Goal: Task Accomplishment & Management: Use online tool/utility

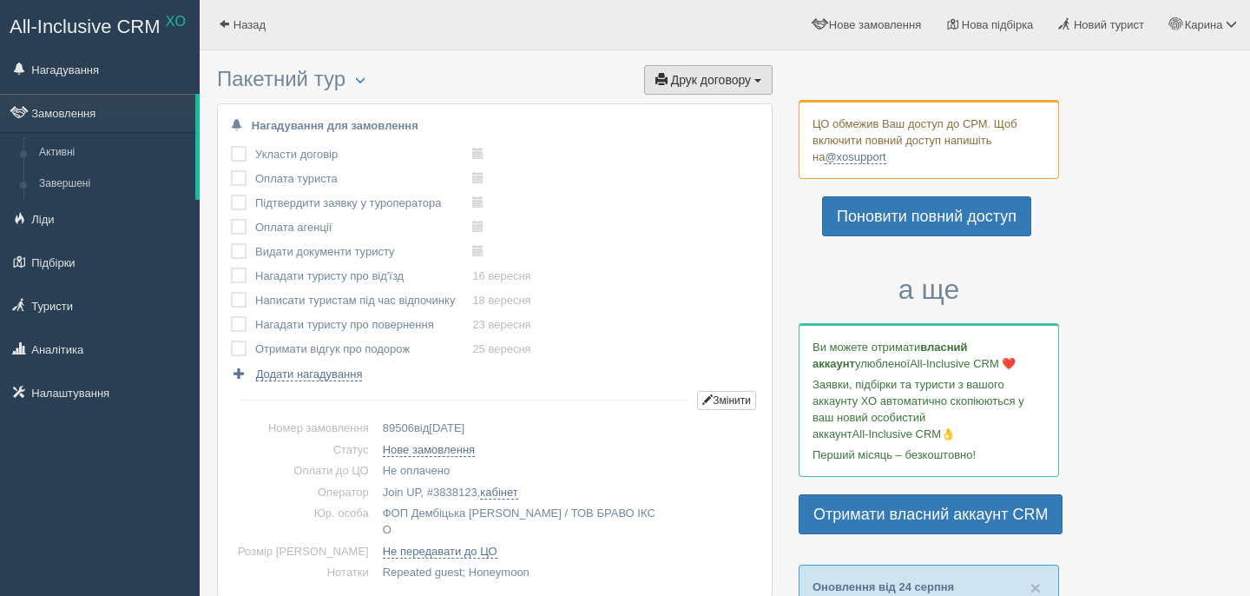
click at [697, 76] on span "Друк договору" at bounding box center [711, 80] width 80 height 14
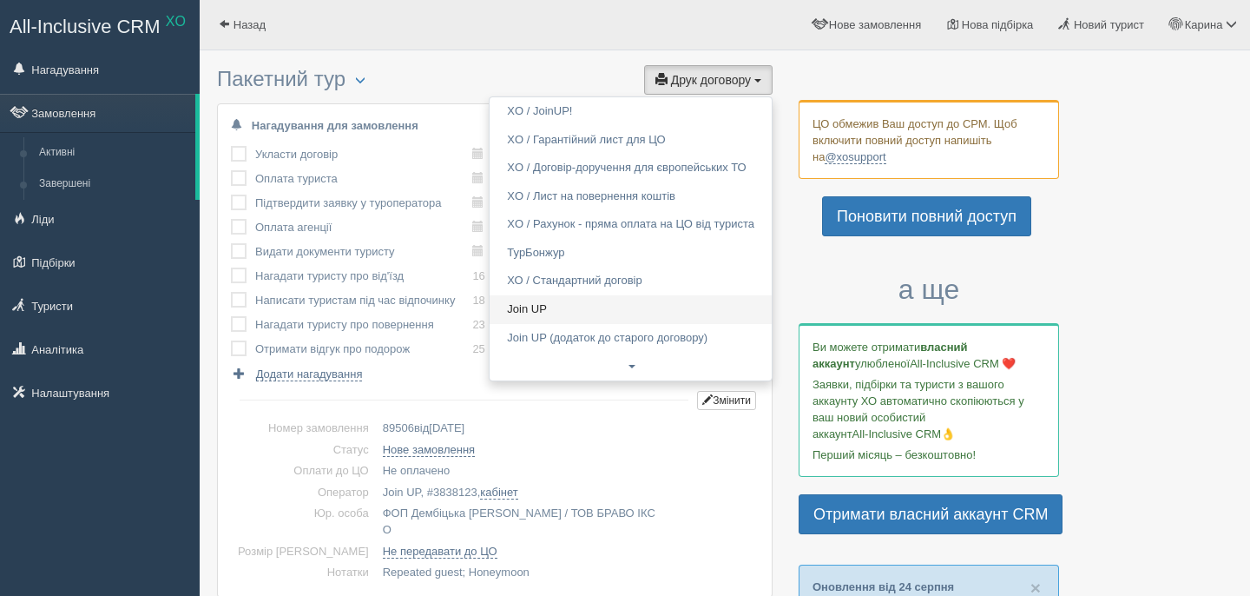
click at [606, 297] on link "Join UP" at bounding box center [631, 309] width 282 height 29
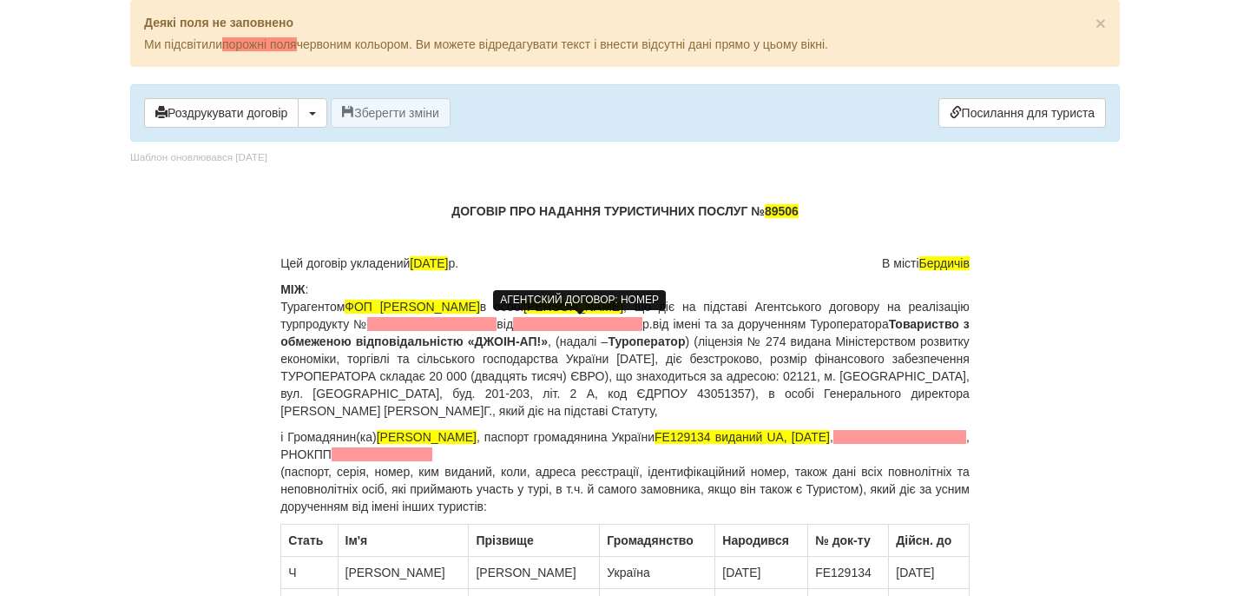
click at [497, 323] on span at bounding box center [431, 324] width 129 height 14
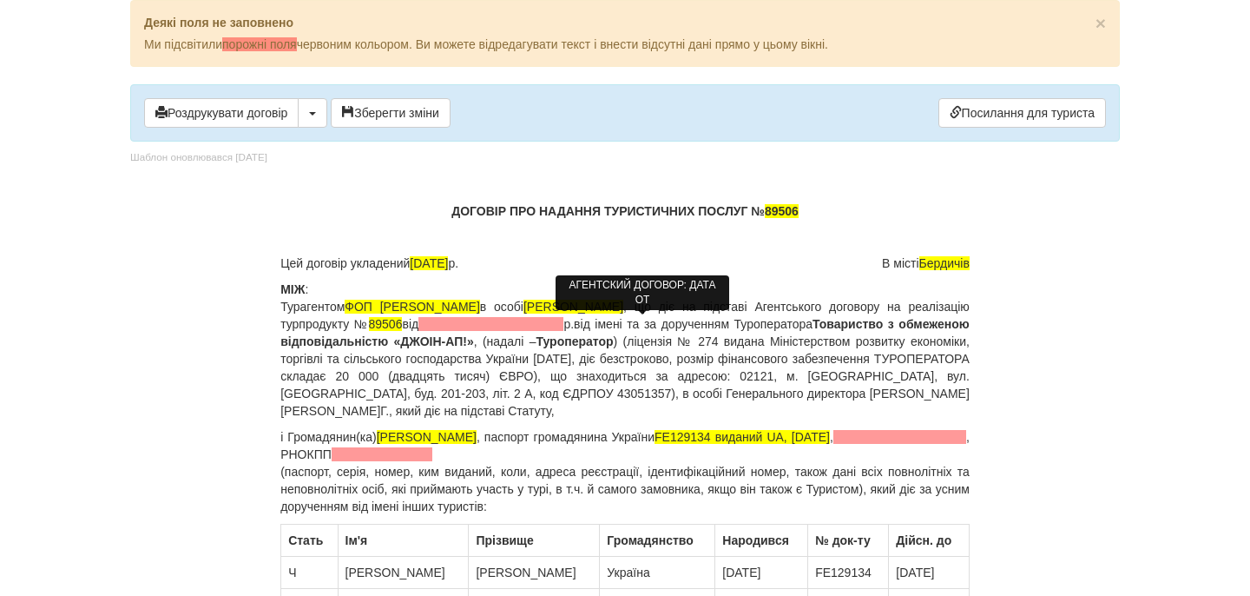
click at [564, 329] on span at bounding box center [491, 324] width 145 height 14
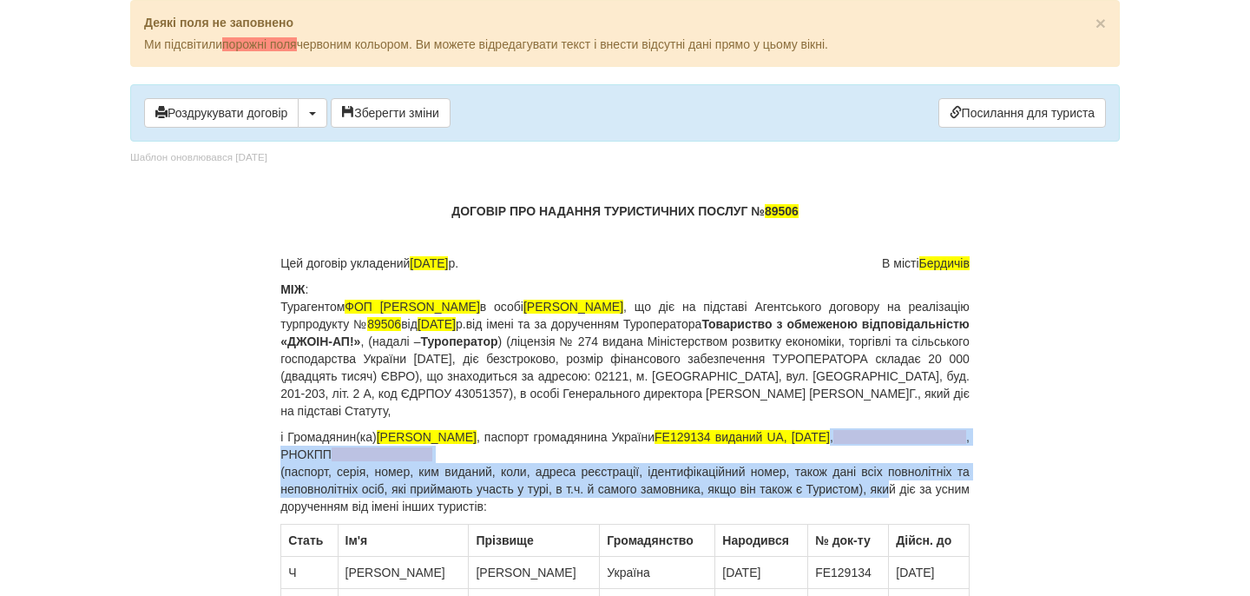
drag, startPoint x: 966, startPoint y: 440, endPoint x: 913, endPoint y: 483, distance: 67.3
click at [913, 484] on p "і Громадянин(ка) OLEKSIYCHUK SERGIY , паспорт громадянина України FE129134 вида…" at bounding box center [624, 471] width 689 height 87
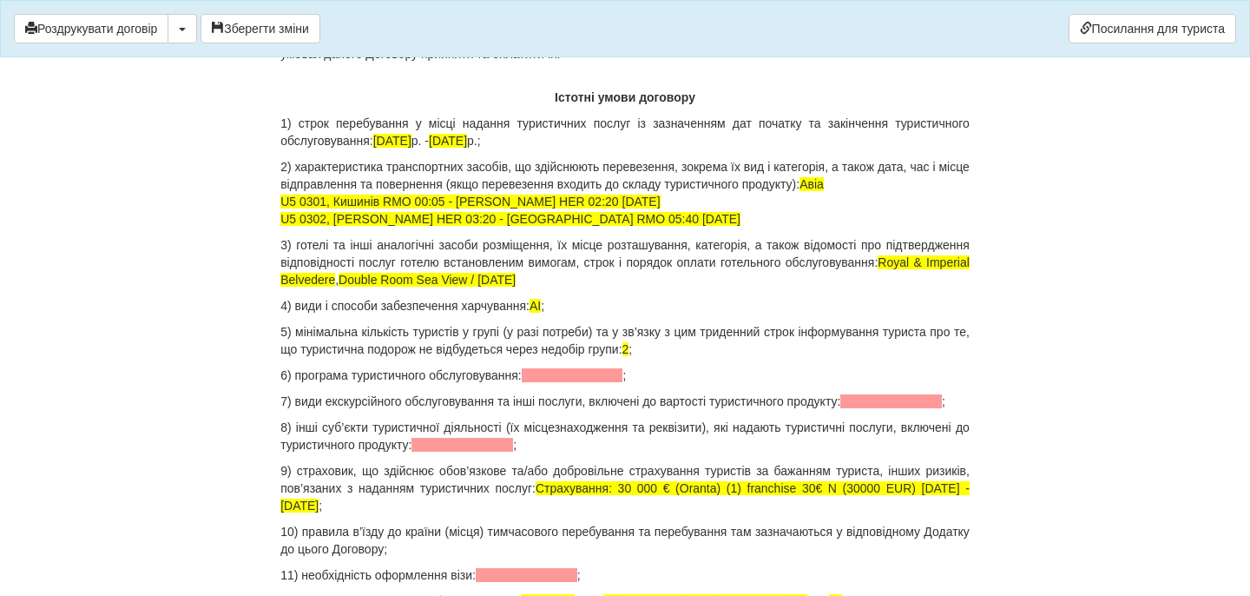
scroll to position [1895, 0]
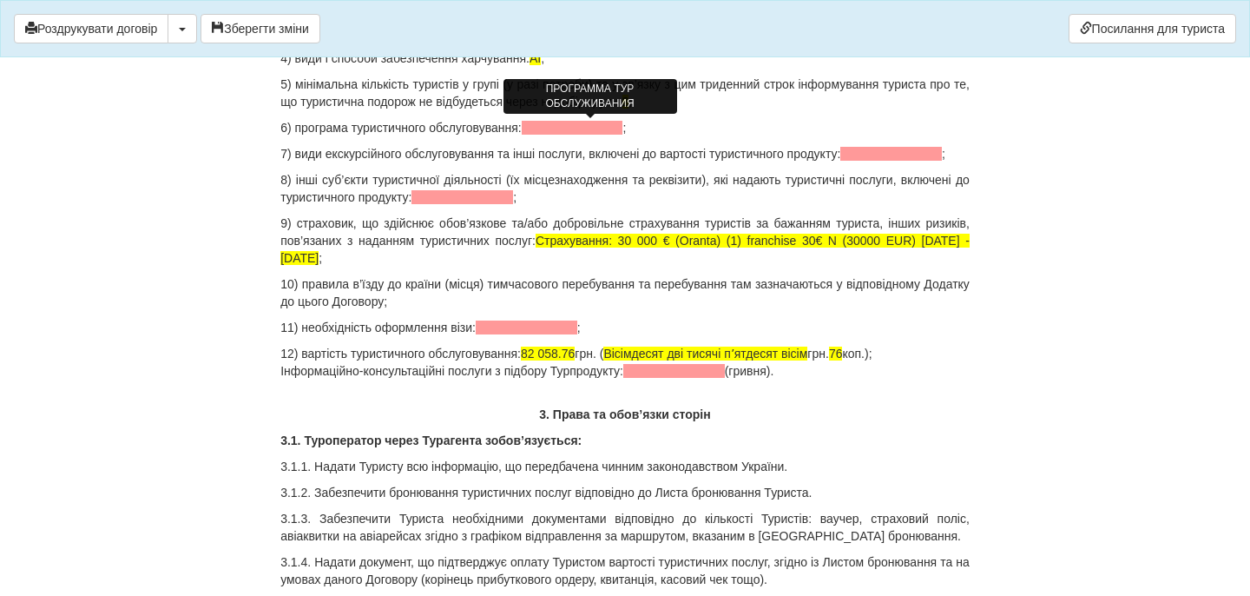
click at [554, 130] on span at bounding box center [573, 128] width 102 height 14
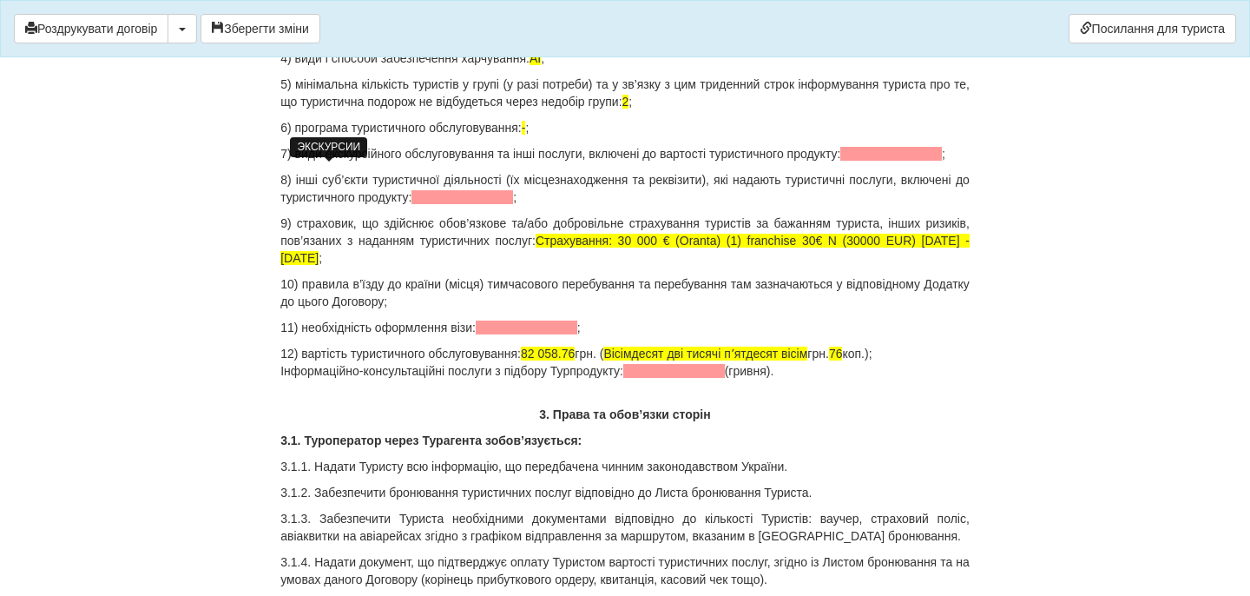
click at [840, 161] on span at bounding box center [891, 154] width 102 height 14
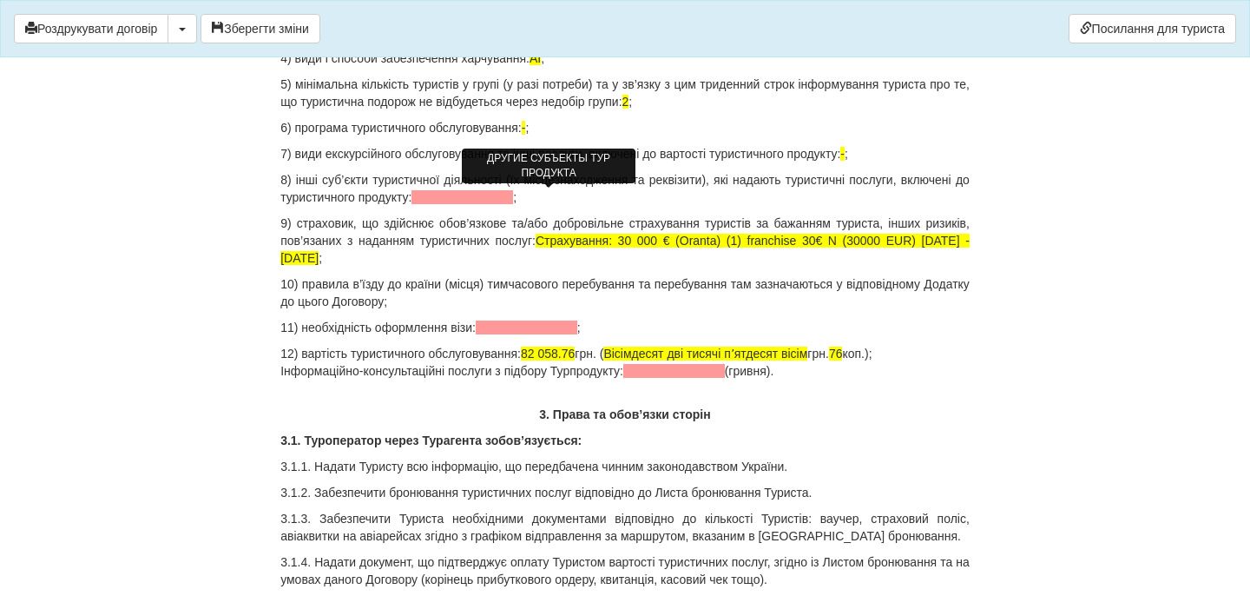
click at [513, 201] on span at bounding box center [463, 197] width 102 height 14
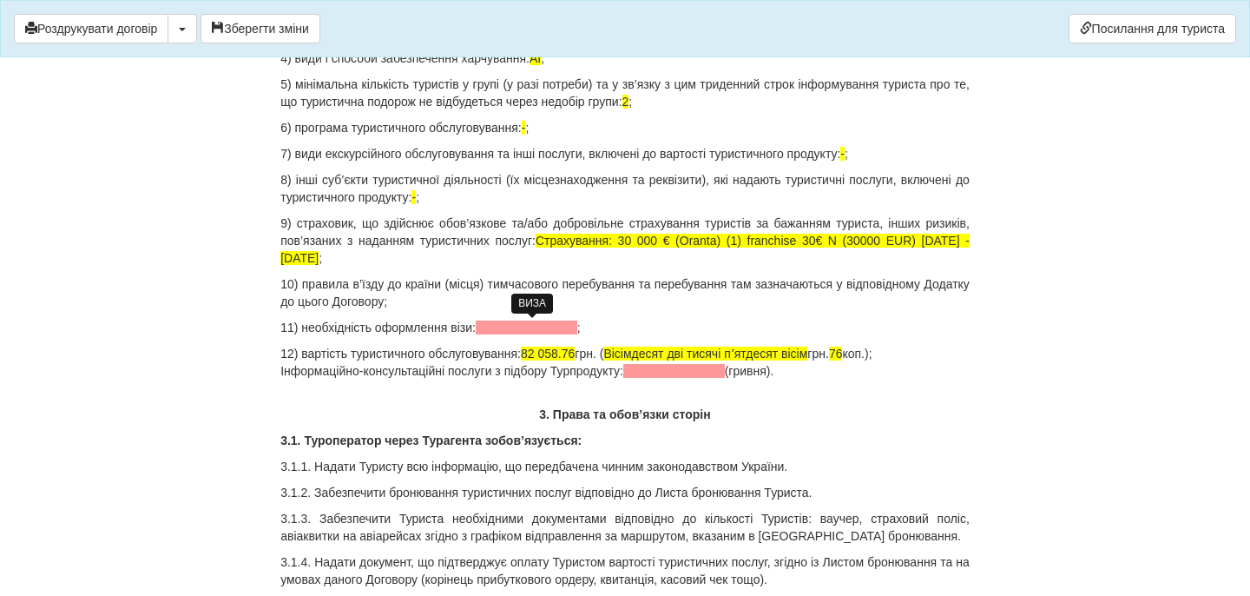
click at [513, 327] on span at bounding box center [527, 327] width 102 height 14
drag, startPoint x: 538, startPoint y: 356, endPoint x: 592, endPoint y: 357, distance: 53.8
click at [575, 358] on span "82 058.76" at bounding box center [548, 353] width 54 height 14
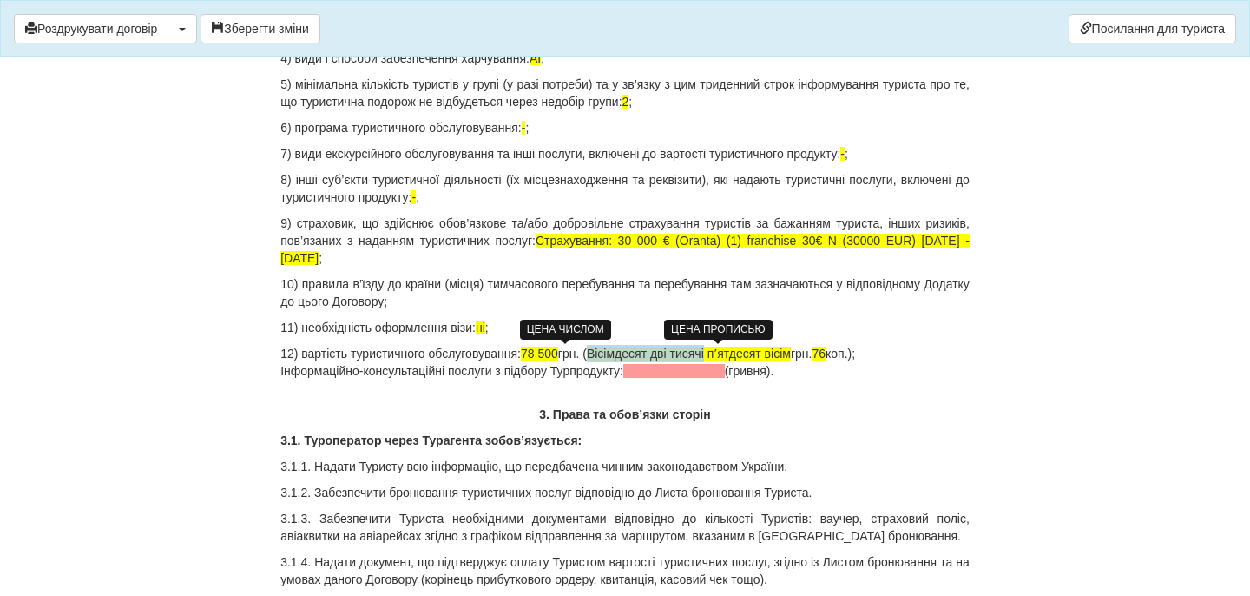
drag, startPoint x: 612, startPoint y: 354, endPoint x: 734, endPoint y: 353, distance: 121.6
click at [734, 353] on span "Вісімдесят дві тисячі пʼятдесят вісім" at bounding box center [689, 353] width 204 height 14
click at [787, 355] on span "сімдесят вісім тисяч пʼятдесят вісім" at bounding box center [687, 353] width 201 height 14
drag, startPoint x: 807, startPoint y: 353, endPoint x: 782, endPoint y: 352, distance: 24.3
click at [774, 352] on span "сімдесят вісім тисяч пʼятсот вісім" at bounding box center [680, 353] width 187 height 14
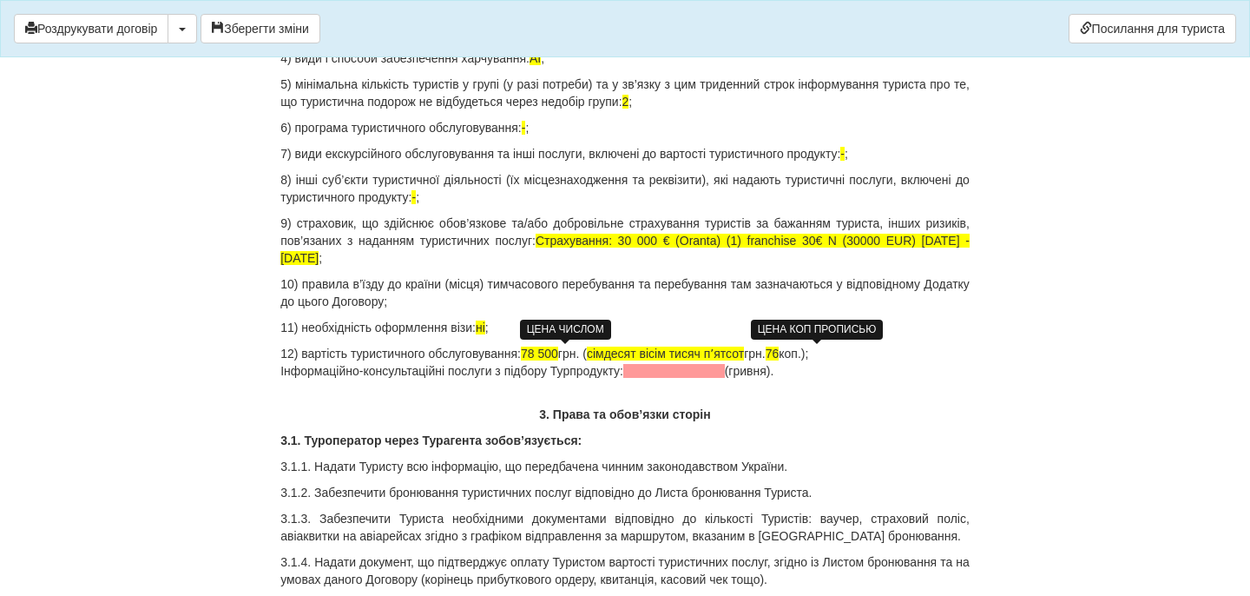
click at [780, 353] on span "76" at bounding box center [773, 353] width 14 height 14
drag, startPoint x: 818, startPoint y: 375, endPoint x: 267, endPoint y: 367, distance: 551.4
